Goal: Task Accomplishment & Management: Manage account settings

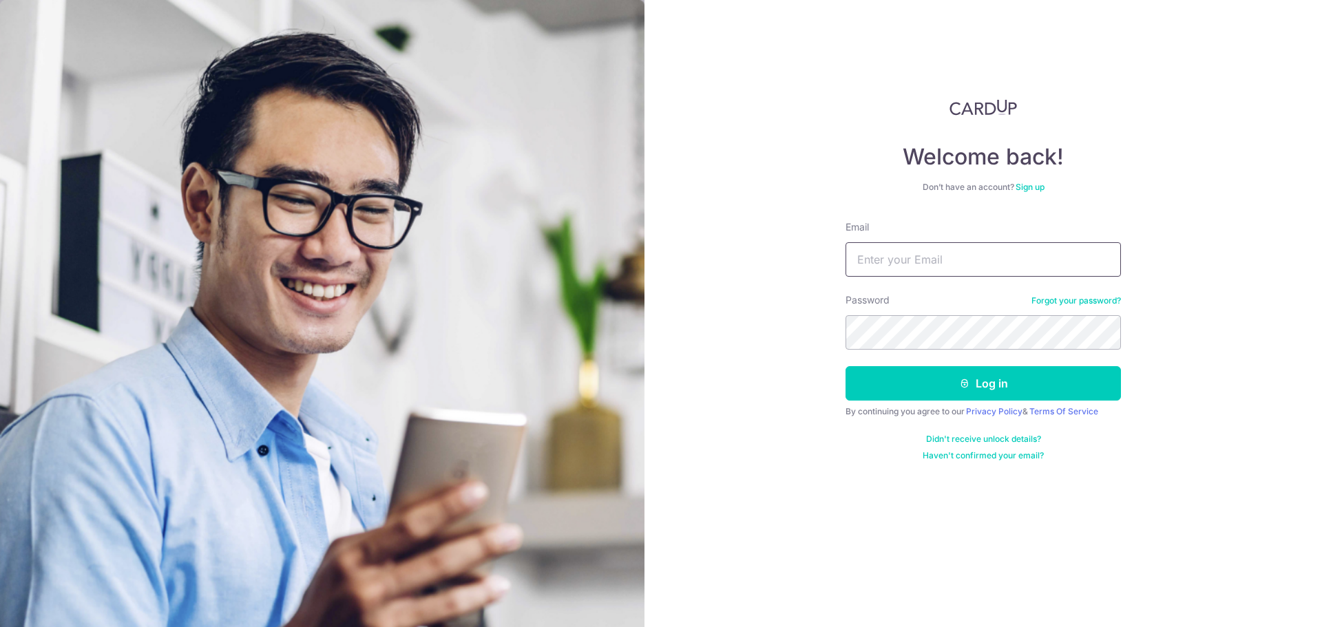
drag, startPoint x: 936, startPoint y: 263, endPoint x: 1163, endPoint y: 325, distance: 234.8
click at [936, 264] on input "Email" at bounding box center [982, 259] width 275 height 34
type input "[EMAIL_ADDRESS][DOMAIN_NAME]"
click at [986, 372] on button "Log in" at bounding box center [982, 383] width 275 height 34
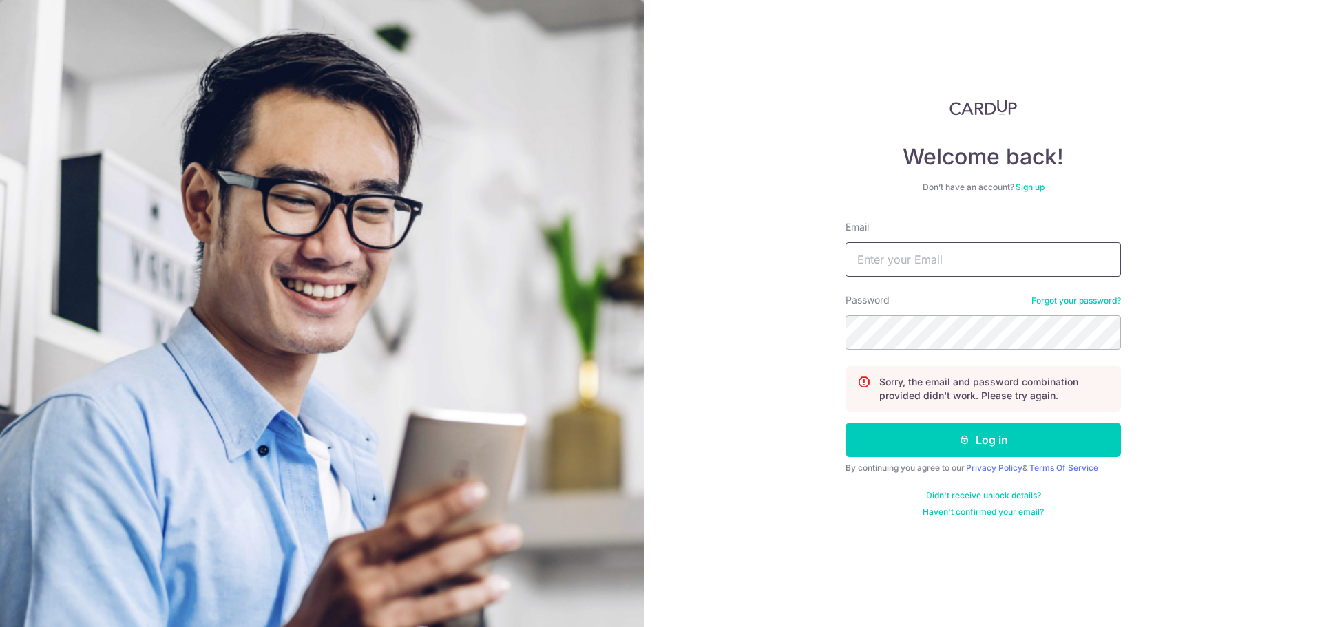
click at [950, 262] on input "Email" at bounding box center [982, 259] width 275 height 34
type input "[EMAIL_ADDRESS][DOMAIN_NAME]"
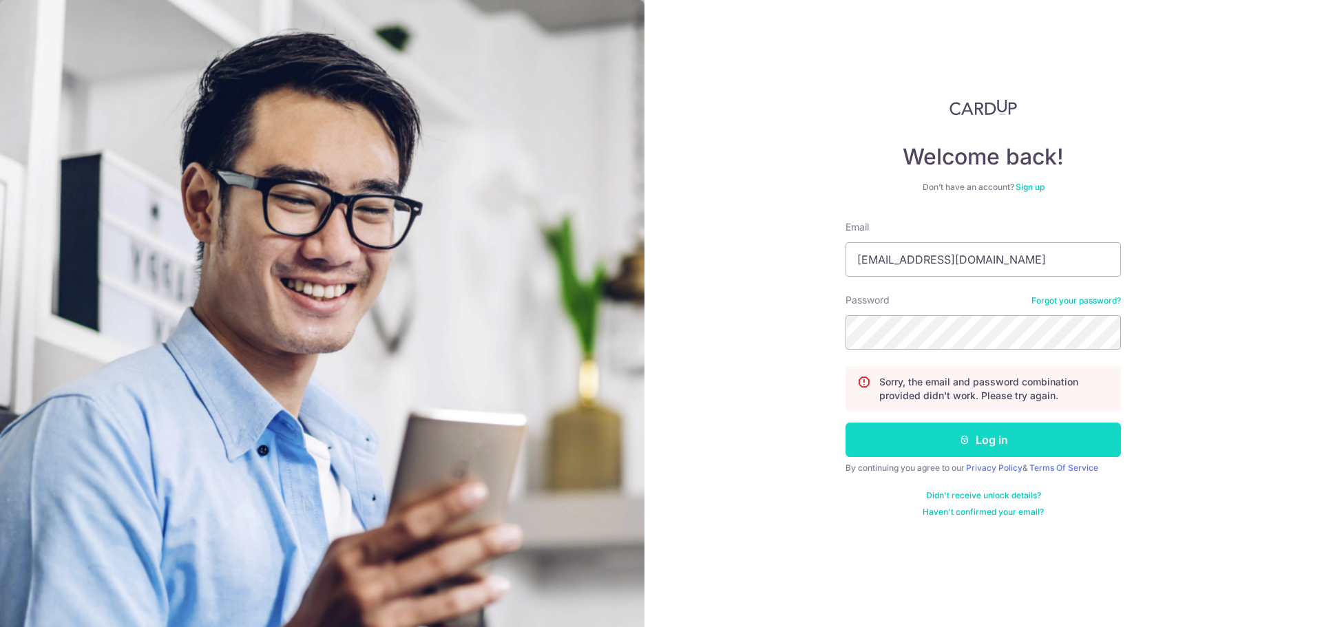
click at [974, 445] on button "Log in" at bounding box center [982, 440] width 275 height 34
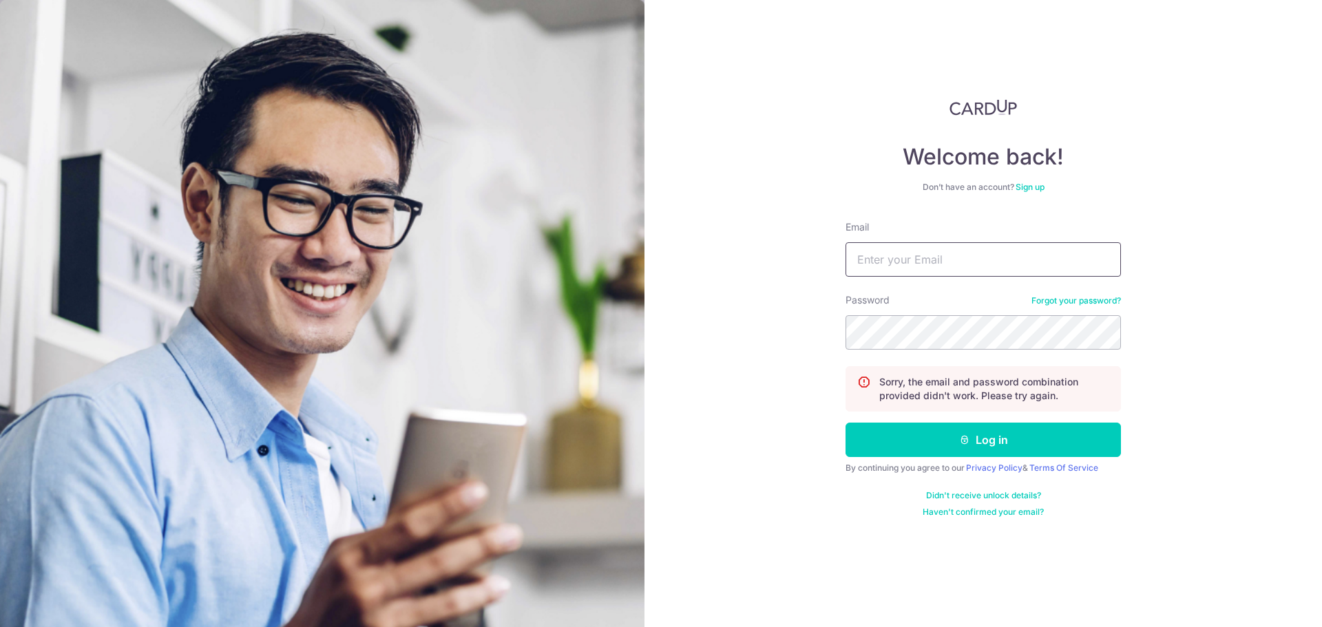
click at [900, 259] on input "Email" at bounding box center [982, 259] width 275 height 34
type input "[EMAIL_ADDRESS][DOMAIN_NAME]"
click at [1072, 298] on link "Forgot your password?" at bounding box center [1075, 300] width 89 height 11
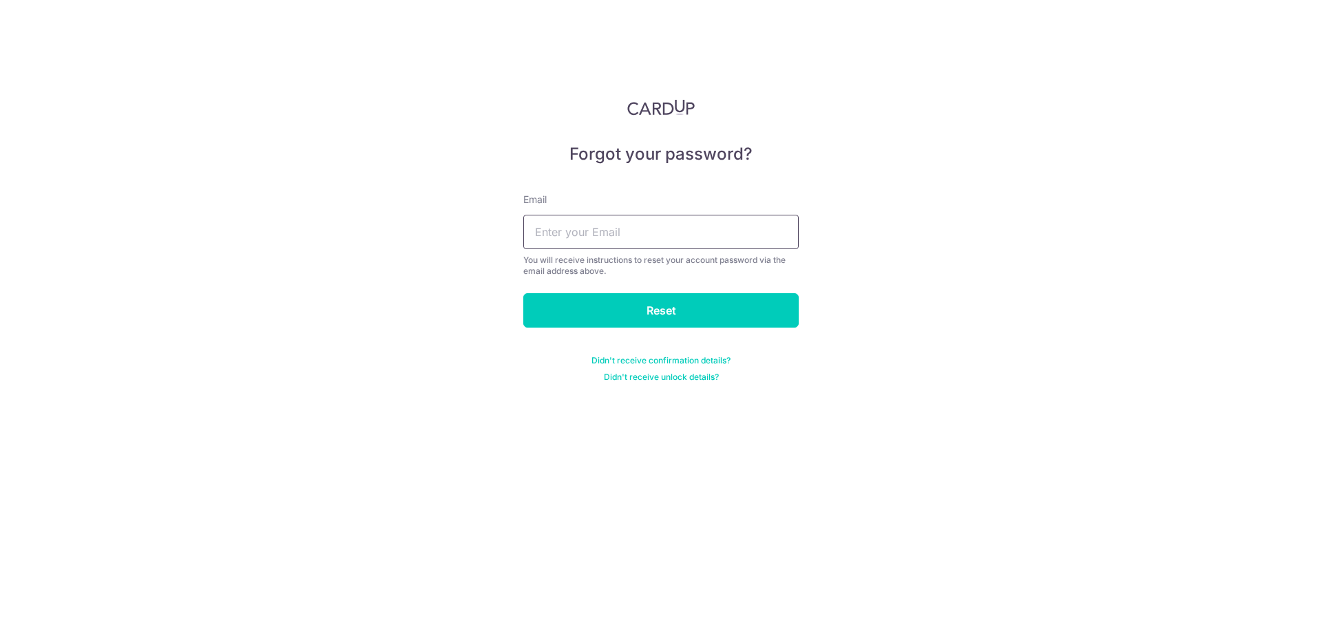
click at [672, 233] on input "text" at bounding box center [660, 232] width 275 height 34
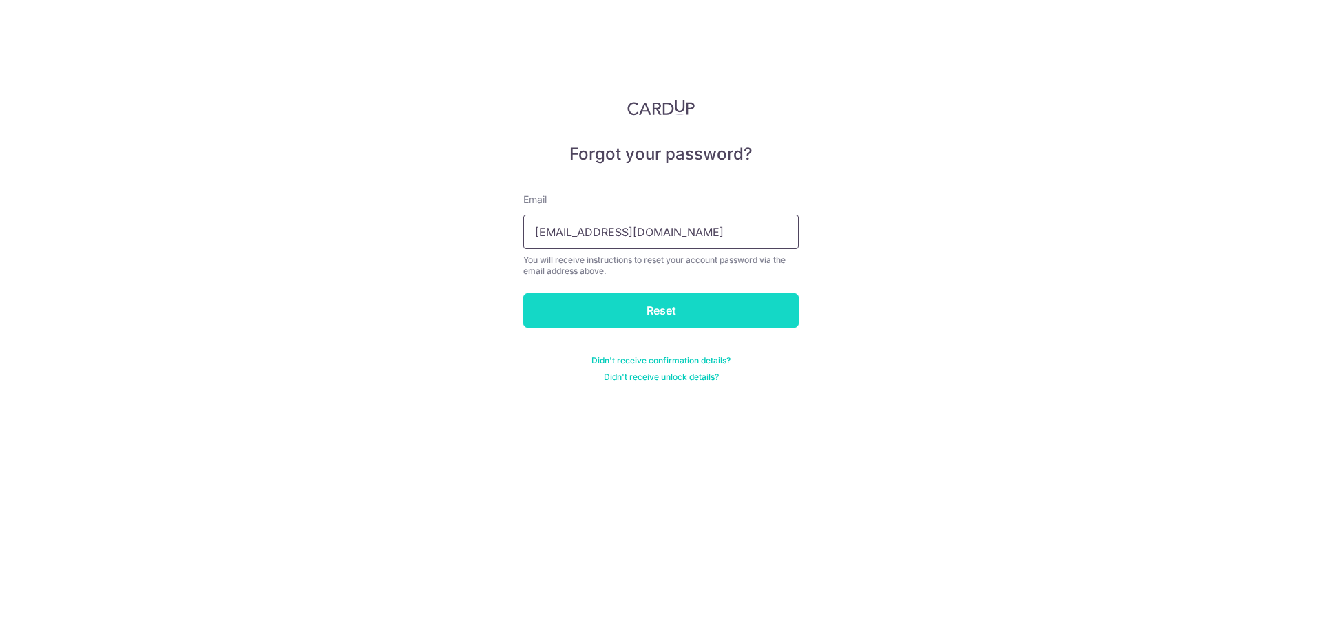
type input "[EMAIL_ADDRESS][DOMAIN_NAME]"
click at [666, 306] on input "Reset" at bounding box center [660, 310] width 275 height 34
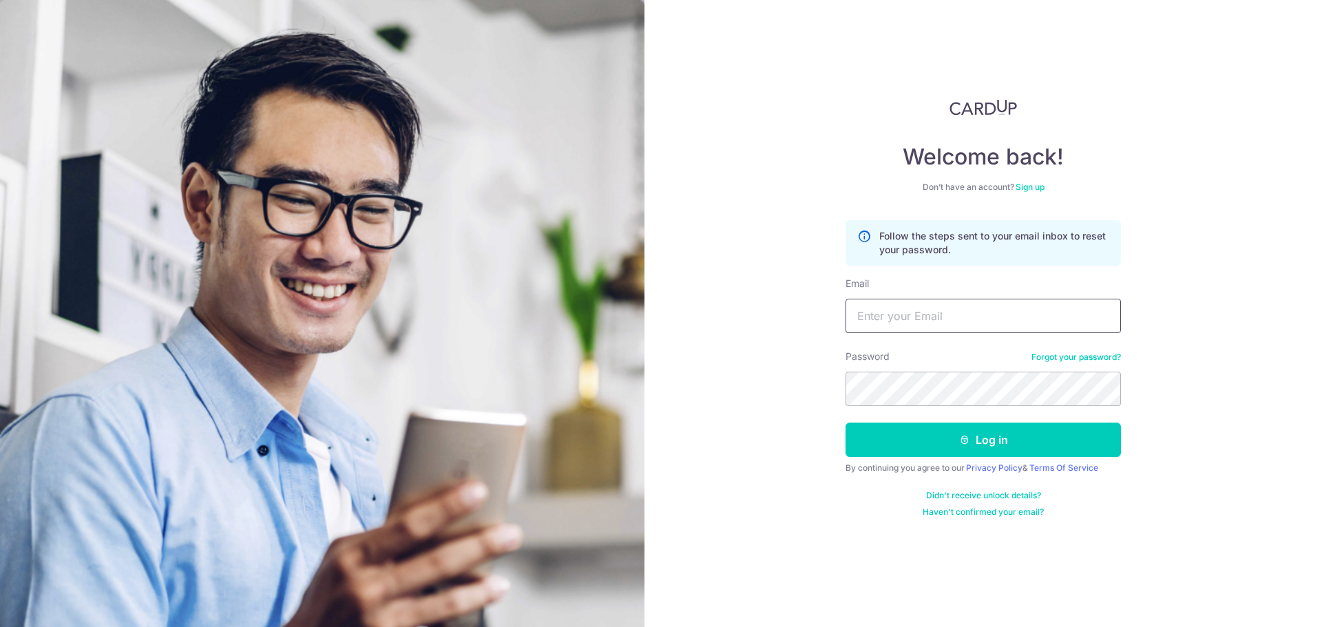
click at [962, 315] on input "Email" at bounding box center [982, 316] width 275 height 34
type input "[EMAIL_ADDRESS][DOMAIN_NAME]"
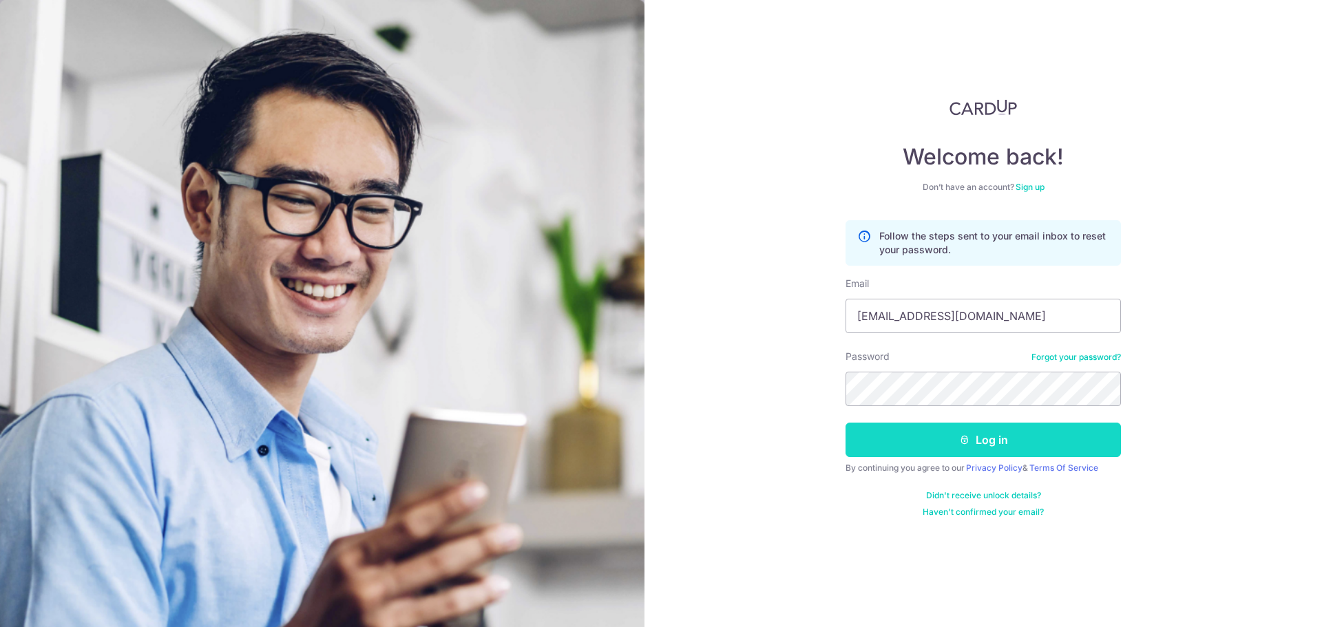
click at [986, 443] on button "Log in" at bounding box center [982, 440] width 275 height 34
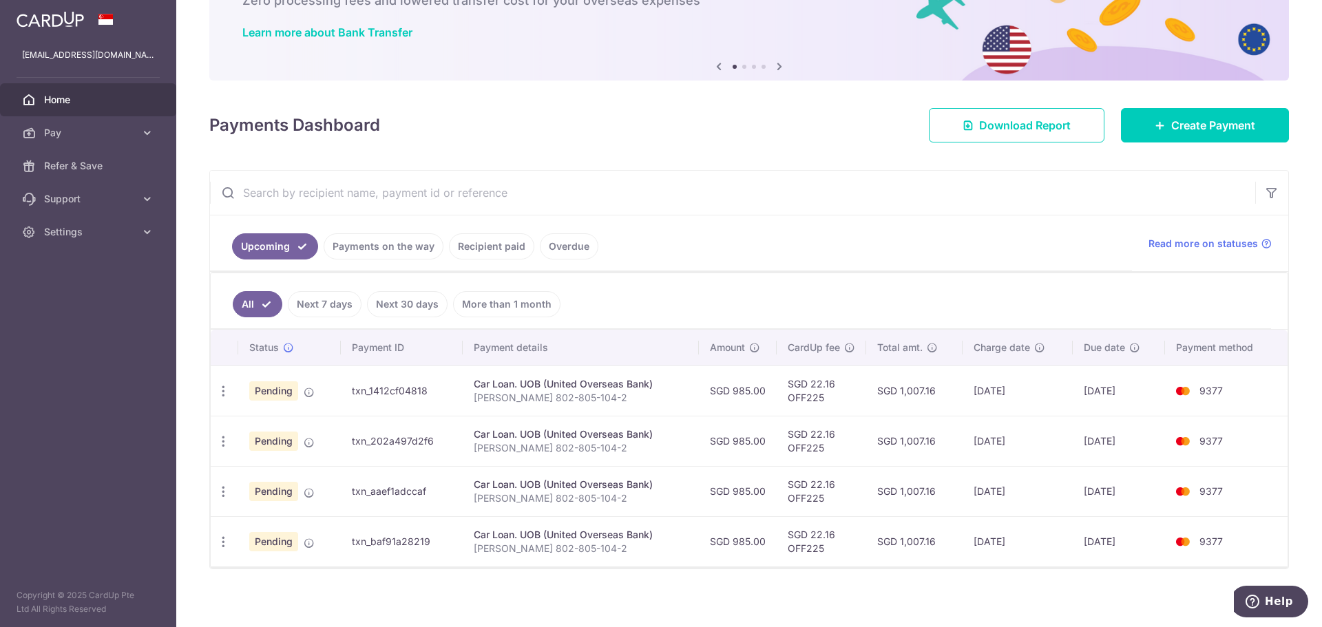
scroll to position [103, 0]
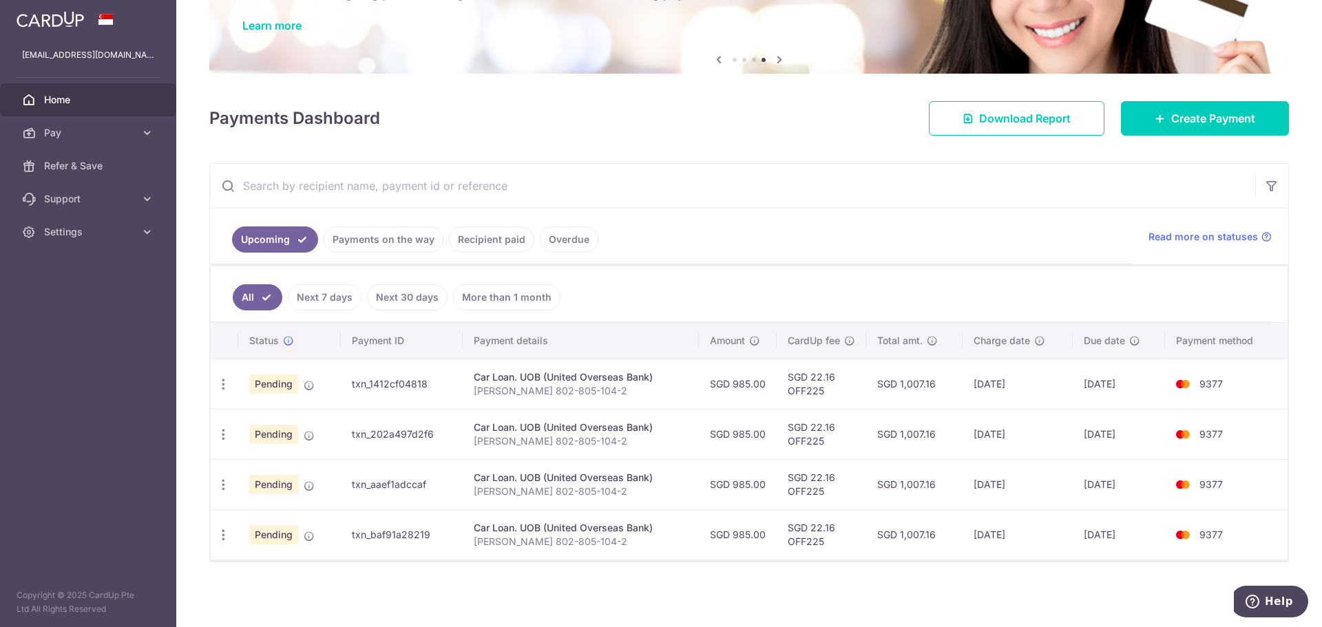
click at [383, 242] on link "Payments on the way" at bounding box center [384, 239] width 120 height 26
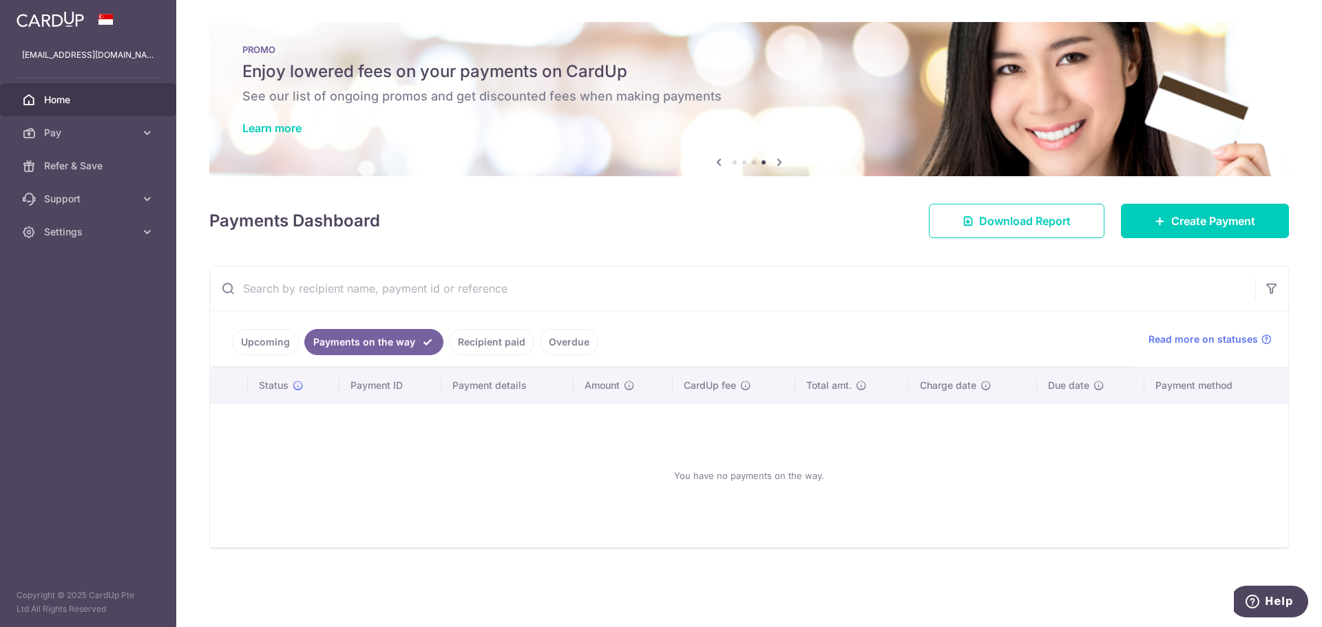
click at [488, 340] on link "Recipient paid" at bounding box center [491, 342] width 85 height 26
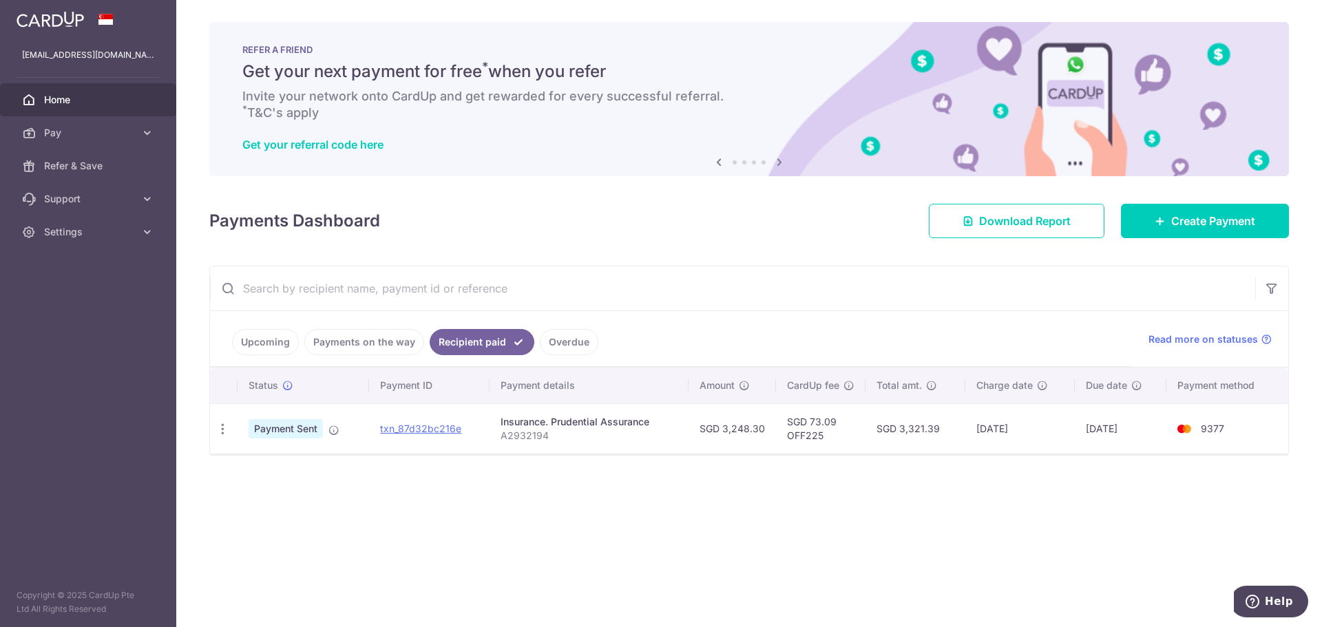
click at [563, 342] on link "Overdue" at bounding box center [569, 342] width 59 height 26
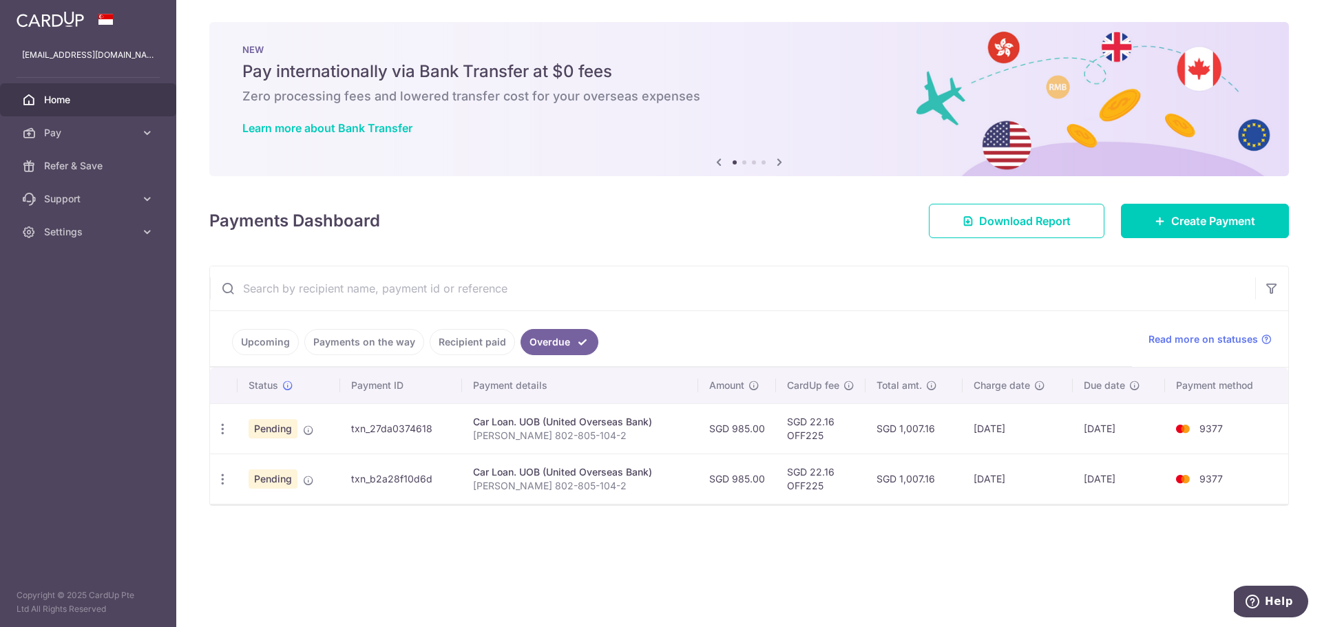
click at [253, 338] on link "Upcoming" at bounding box center [265, 342] width 67 height 26
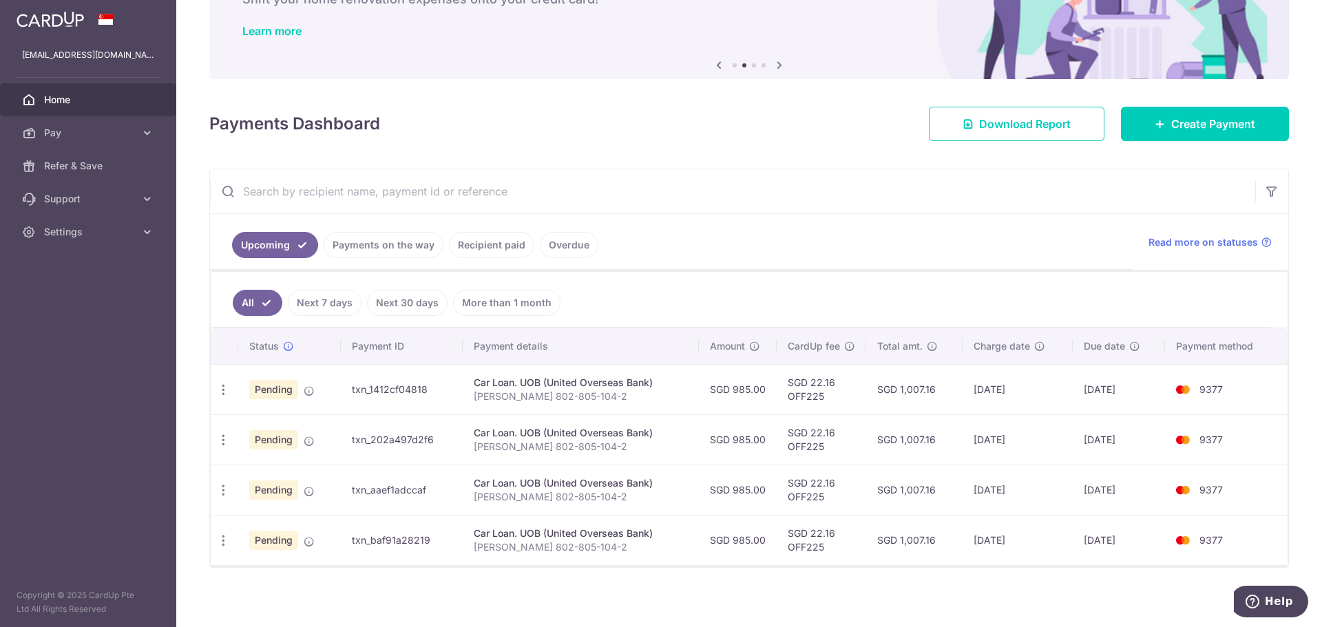
scroll to position [103, 0]
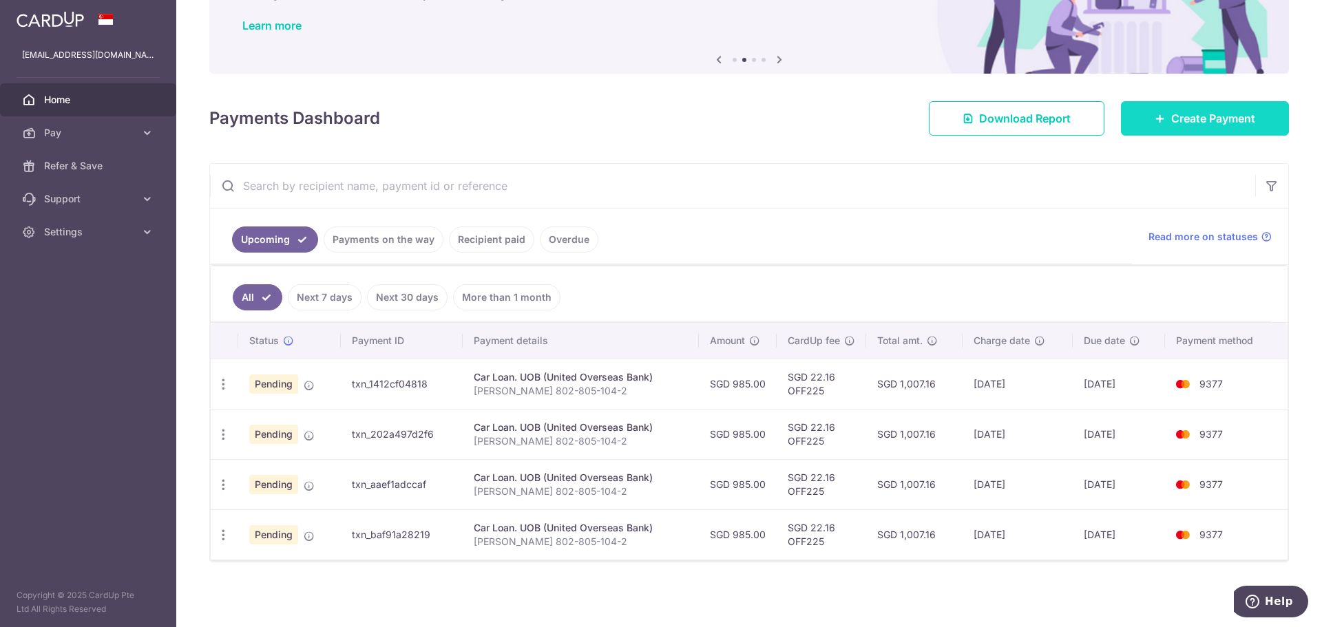
click at [1190, 108] on link "Create Payment" at bounding box center [1205, 118] width 168 height 34
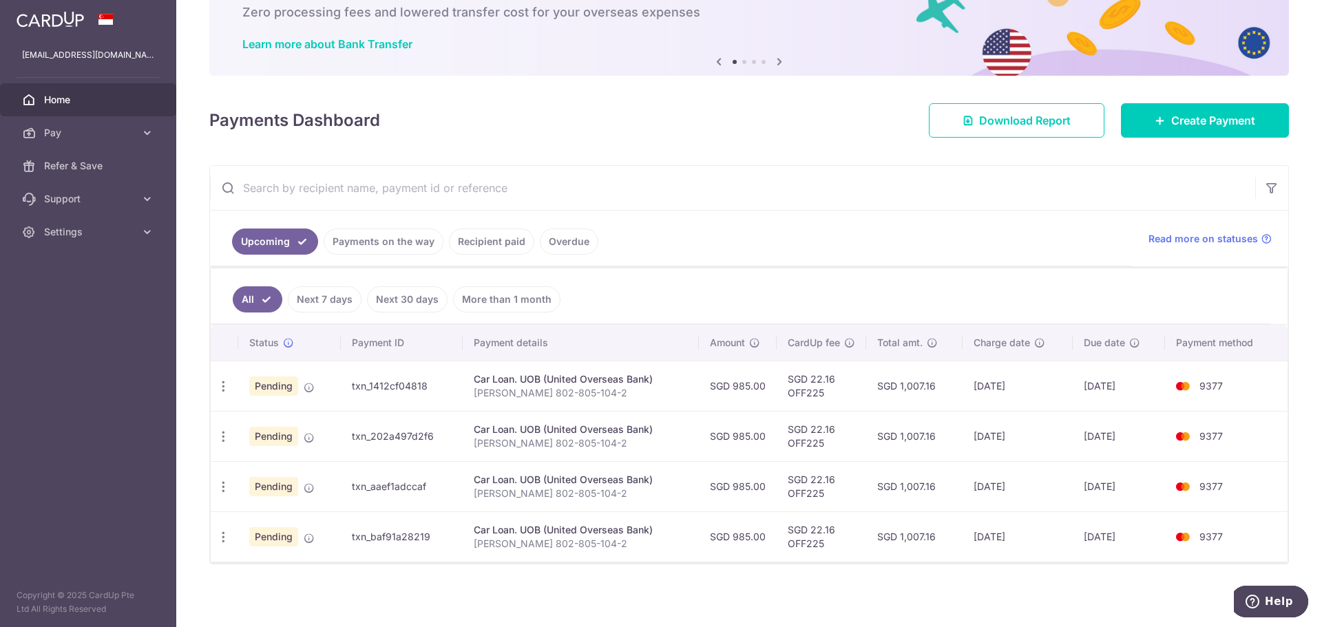
scroll to position [86, 0]
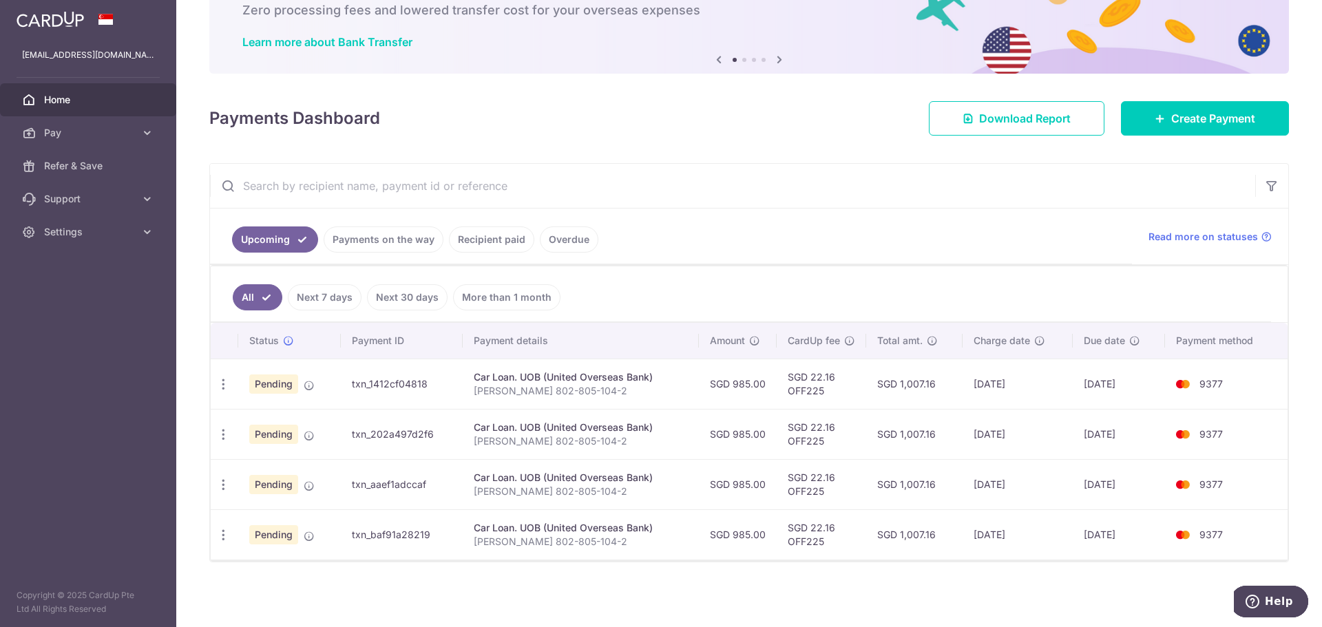
click at [477, 231] on link "Recipient paid" at bounding box center [491, 239] width 85 height 26
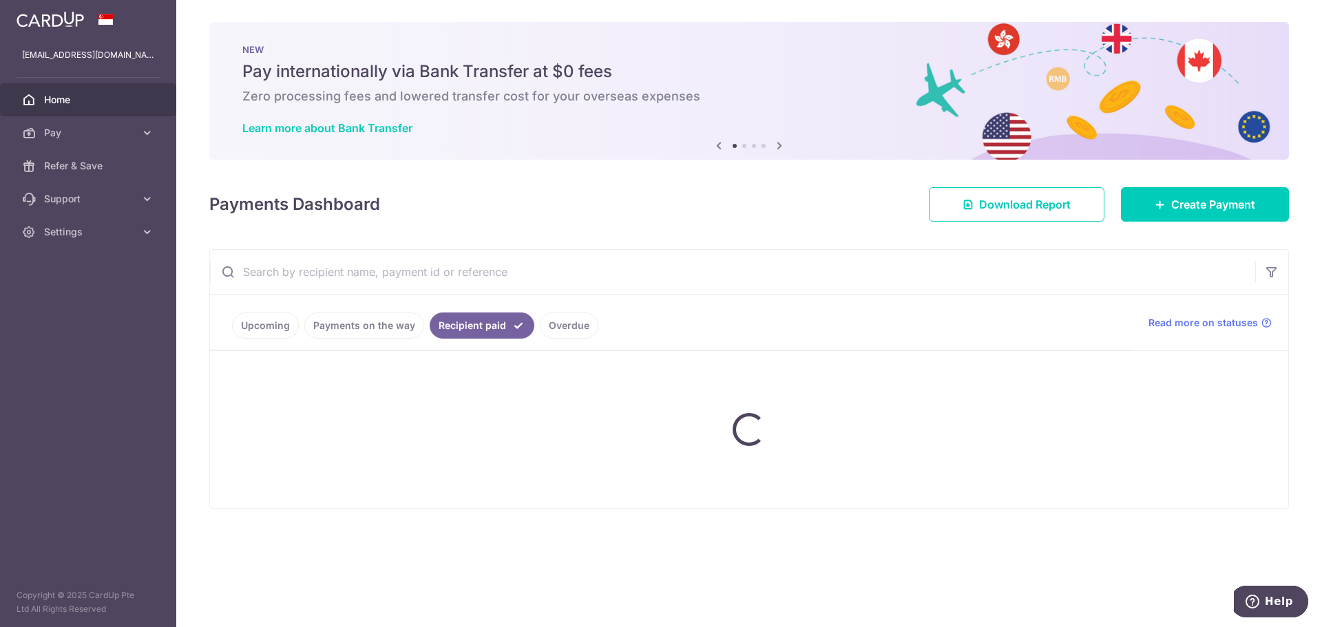
scroll to position [0, 0]
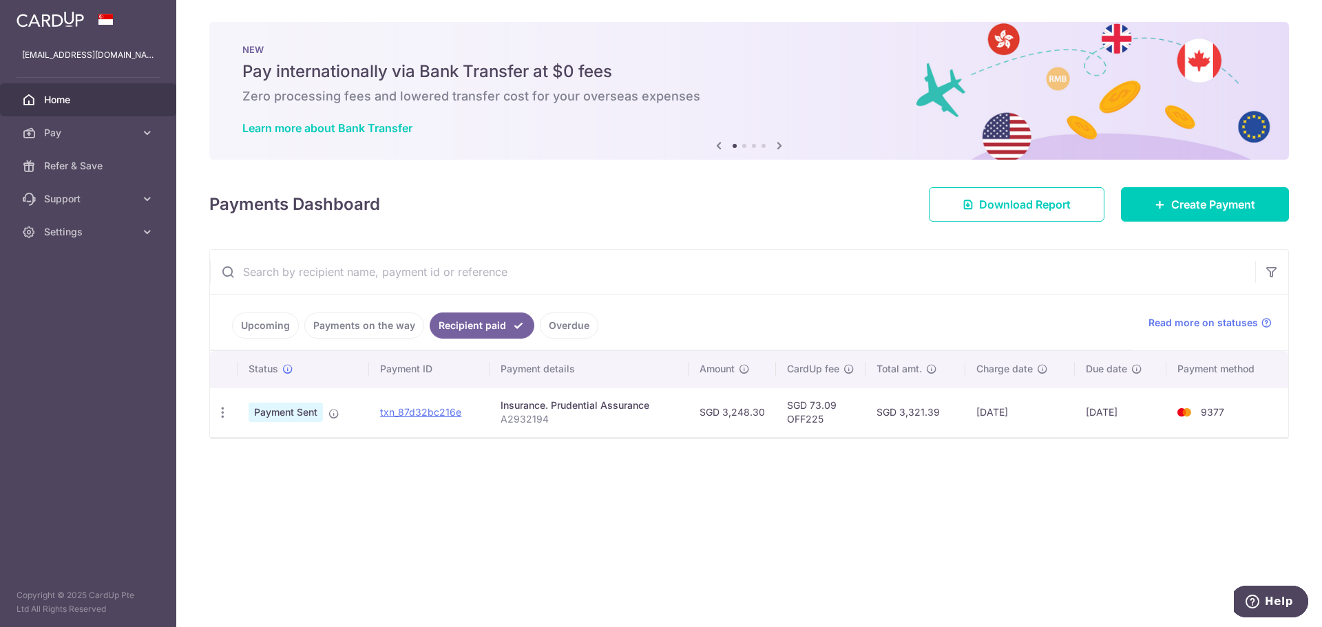
click at [573, 326] on link "Overdue" at bounding box center [569, 325] width 59 height 26
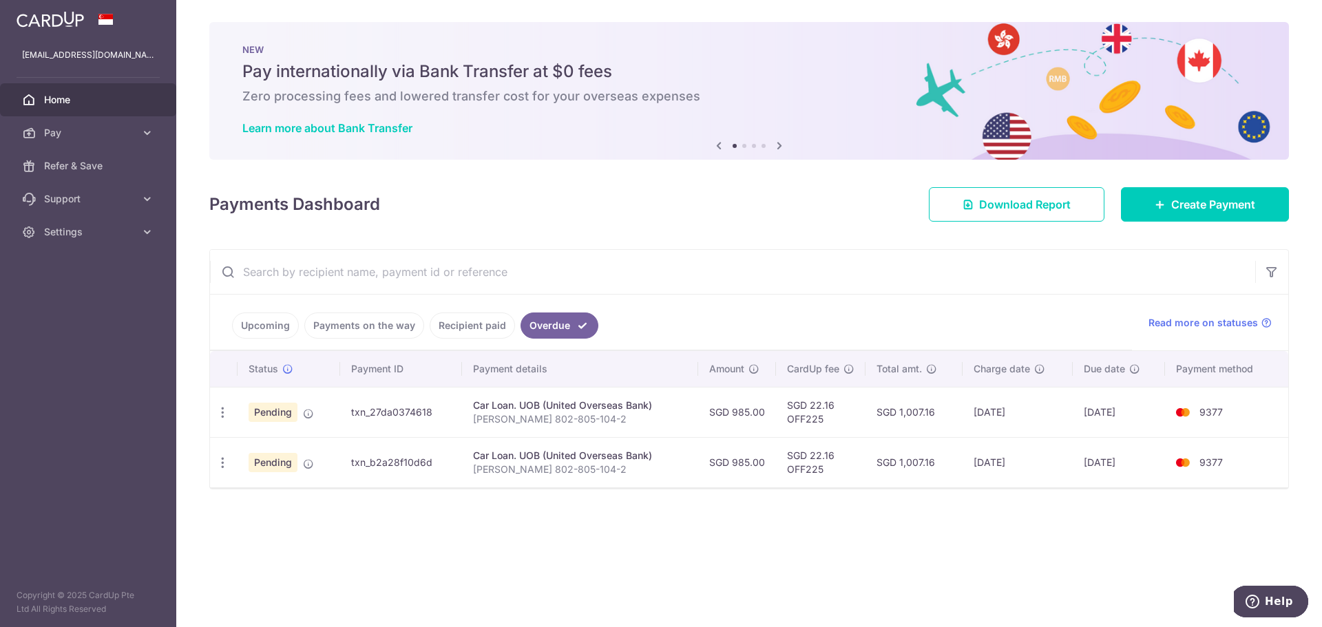
click at [259, 321] on link "Upcoming" at bounding box center [265, 325] width 67 height 26
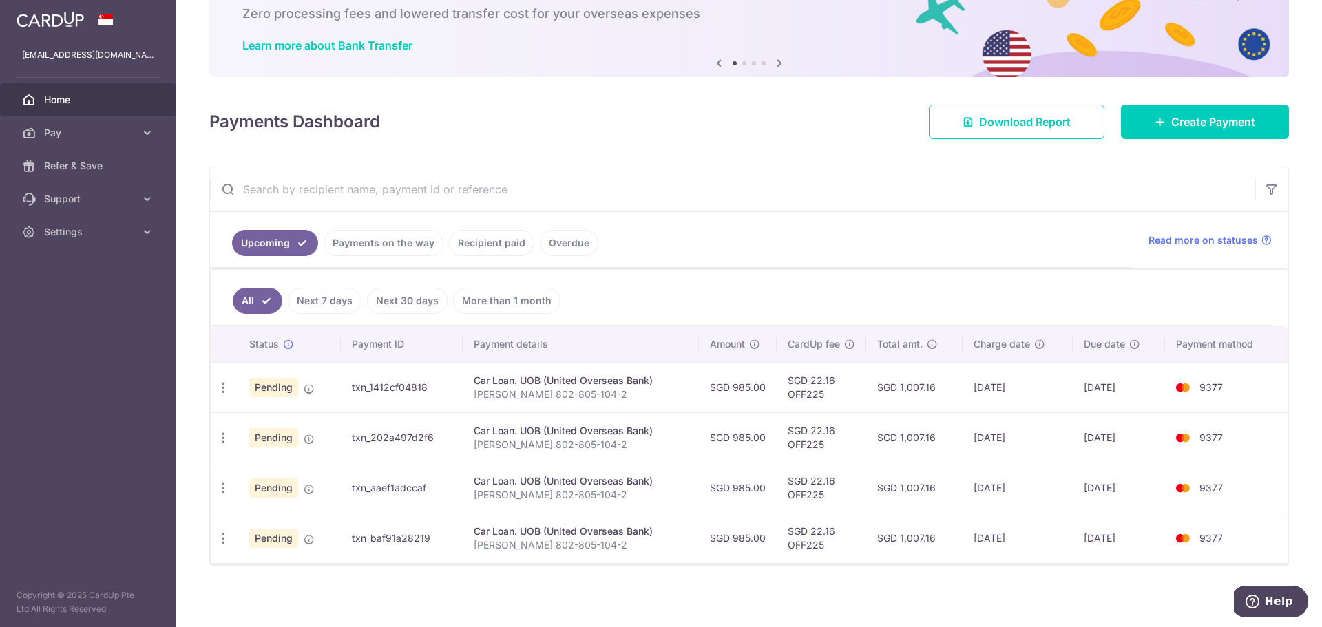
scroll to position [86, 0]
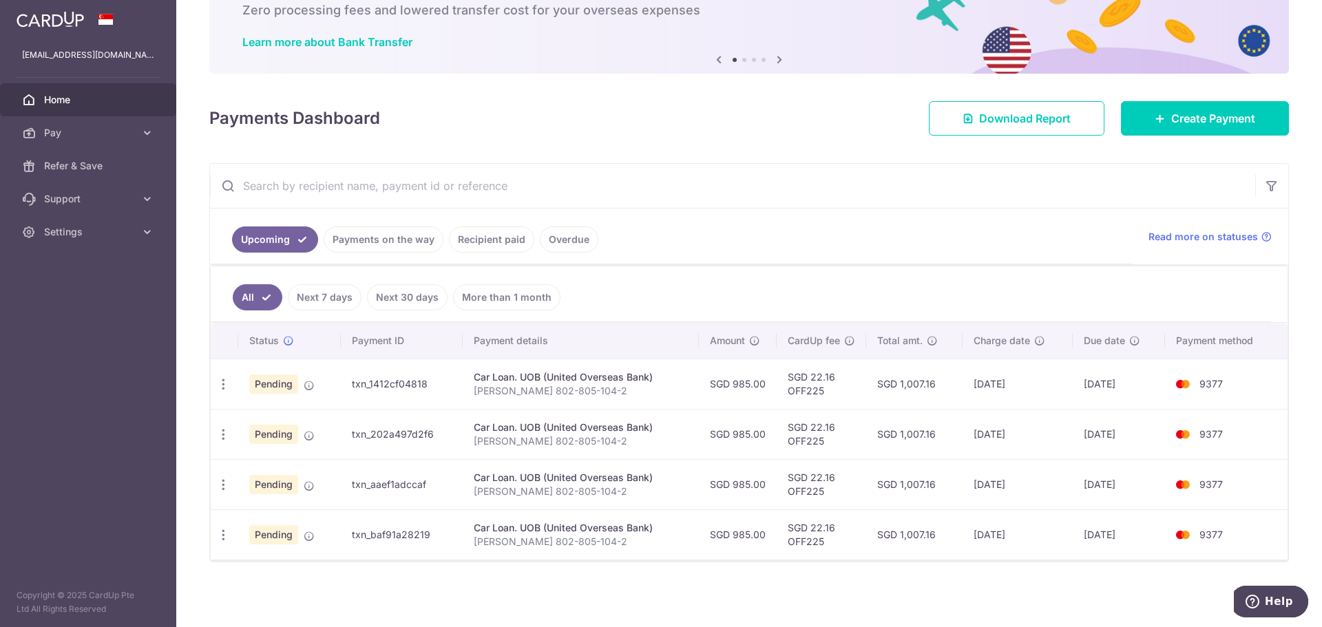
click at [326, 296] on link "Next 7 days" at bounding box center [325, 297] width 74 height 26
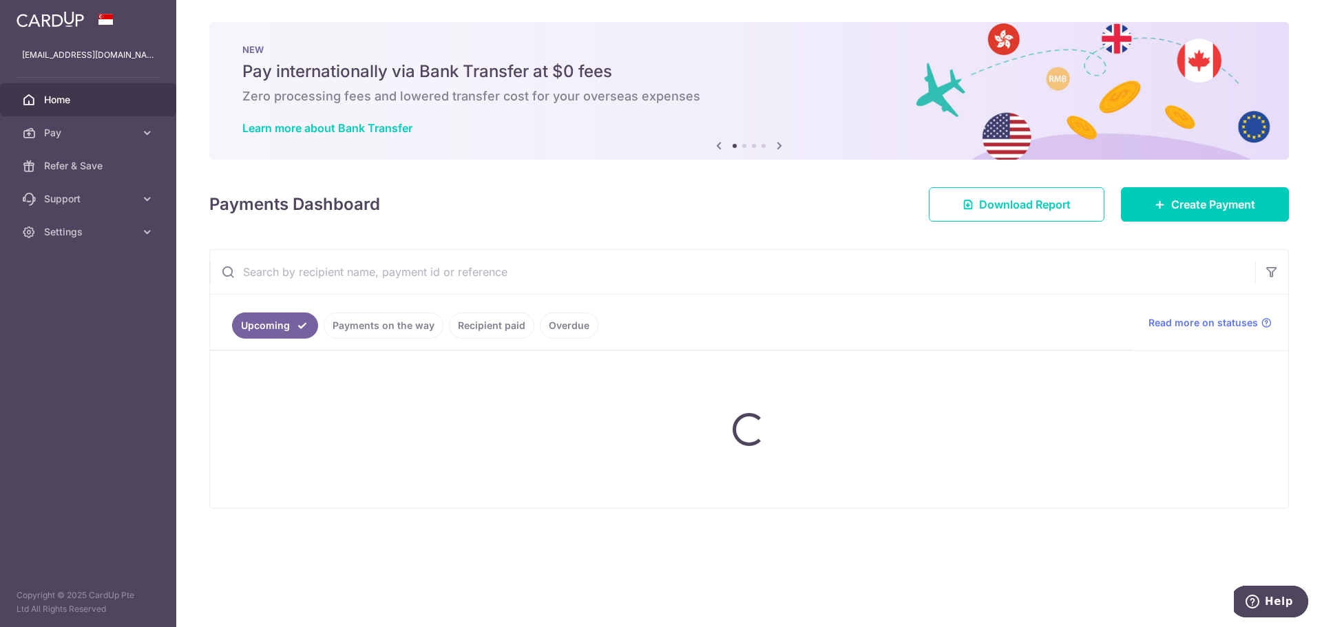
scroll to position [0, 0]
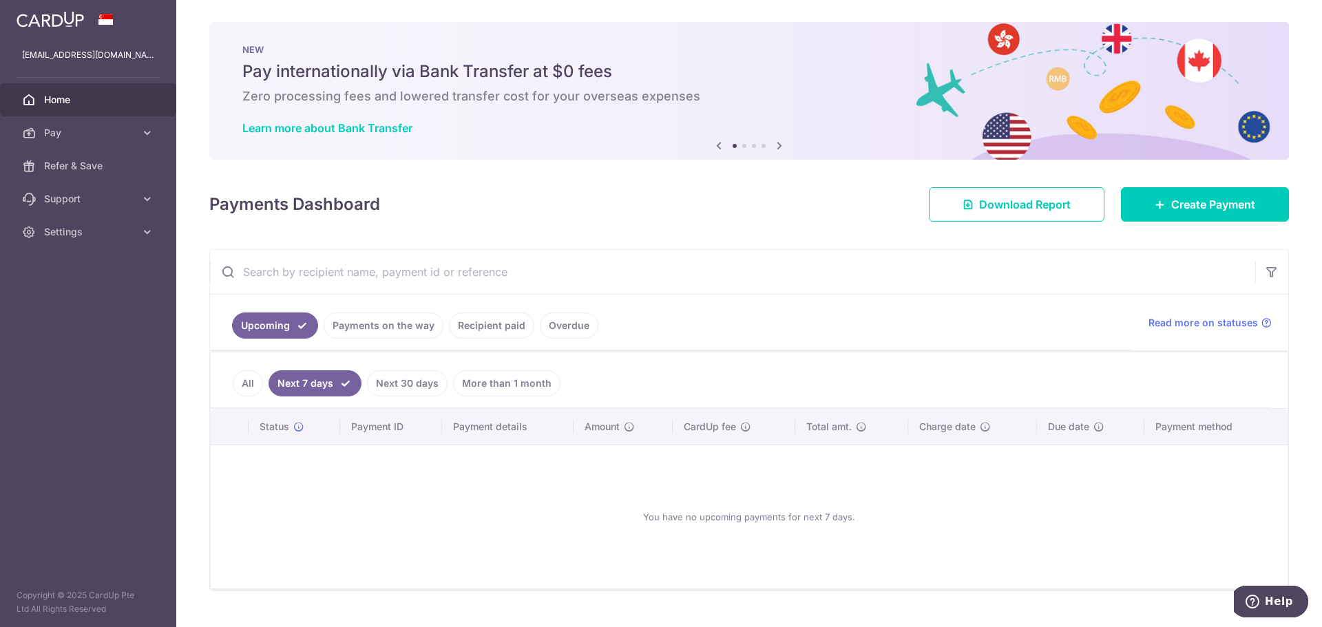
click at [387, 326] on link "Payments on the way" at bounding box center [384, 325] width 120 height 26
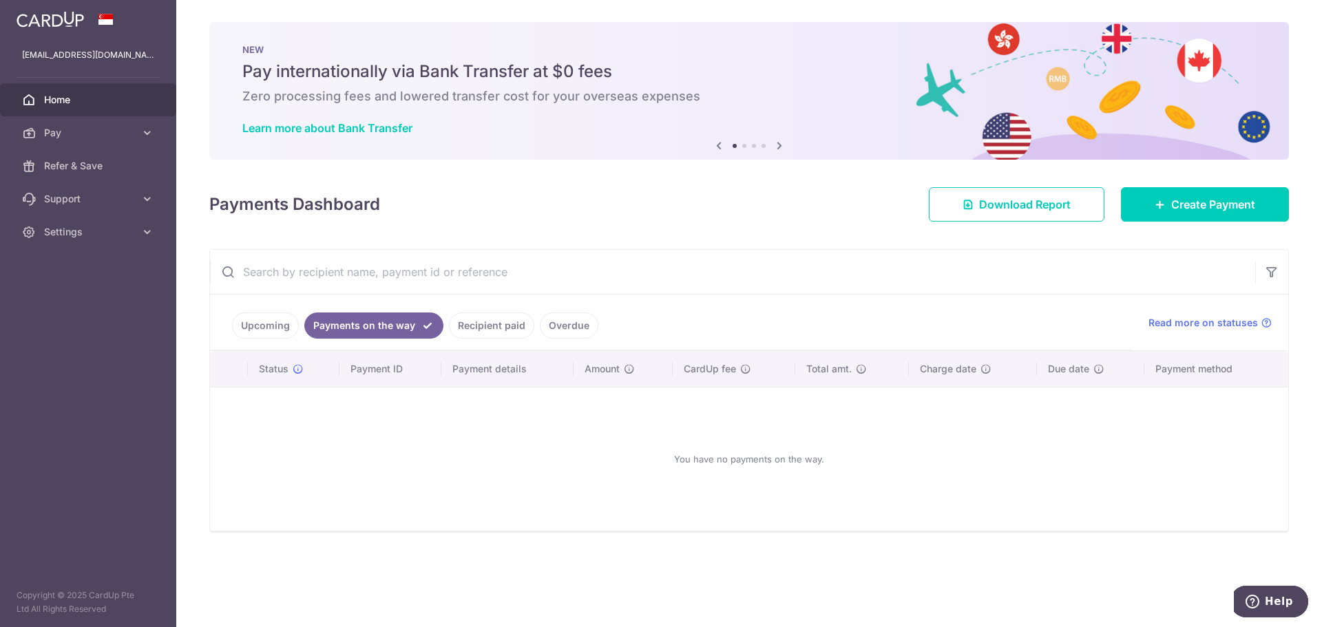
click at [573, 324] on link "Overdue" at bounding box center [569, 325] width 59 height 26
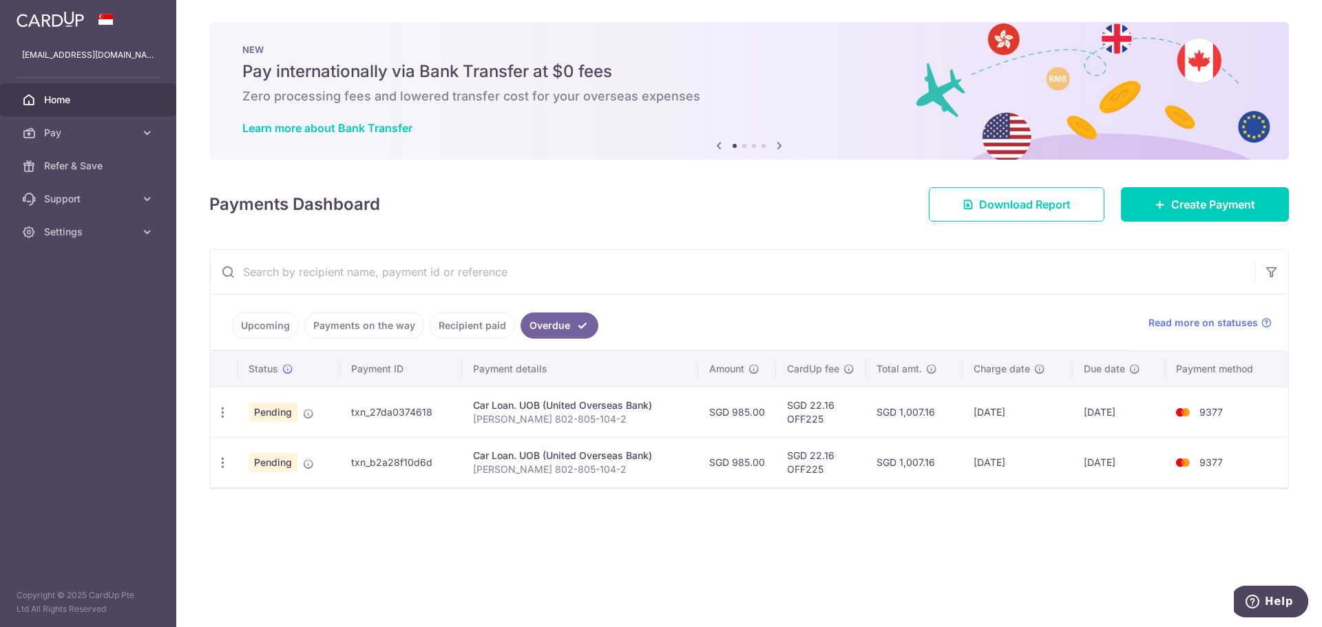
click at [259, 326] on link "Upcoming" at bounding box center [265, 325] width 67 height 26
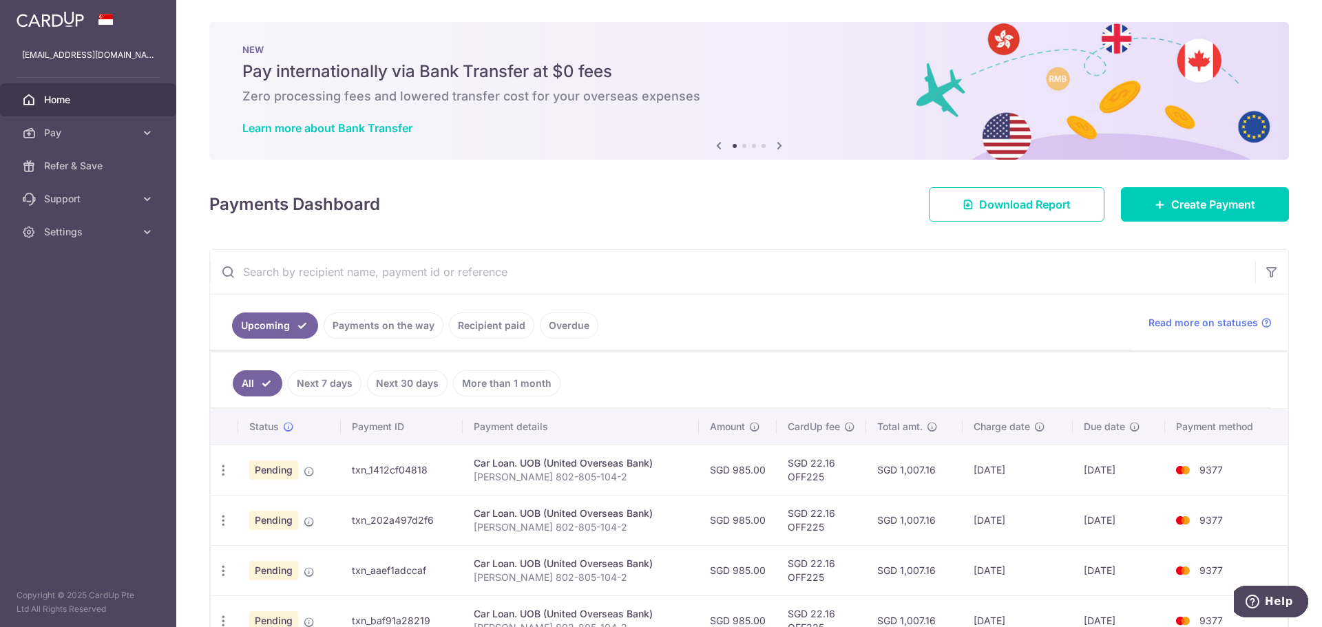
scroll to position [86, 0]
